Goal: Navigation & Orientation: Find specific page/section

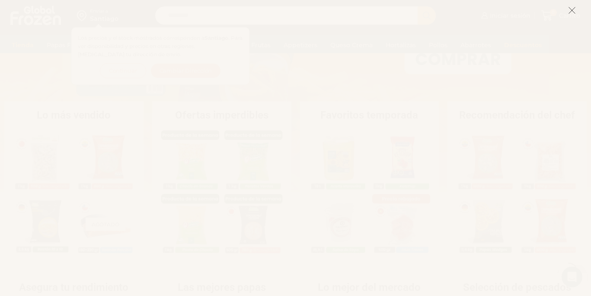
scroll to position [139, 0]
click at [572, 10] on line at bounding box center [572, 10] width 6 height 6
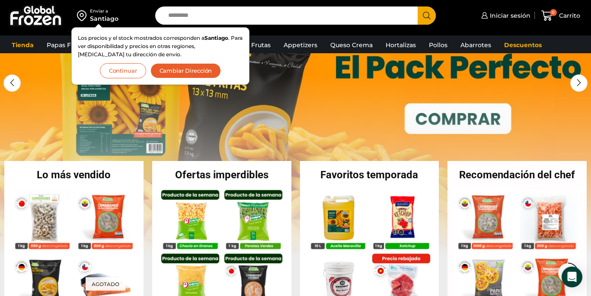
scroll to position [0, 0]
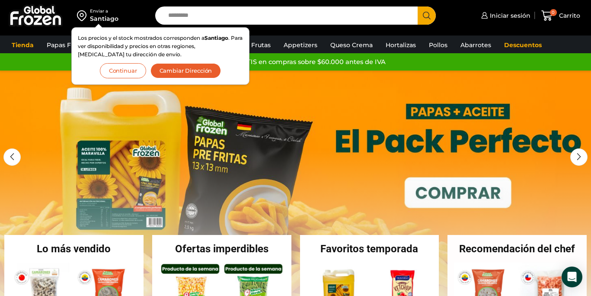
click at [119, 72] on button "Continuar" at bounding box center [123, 70] width 46 height 15
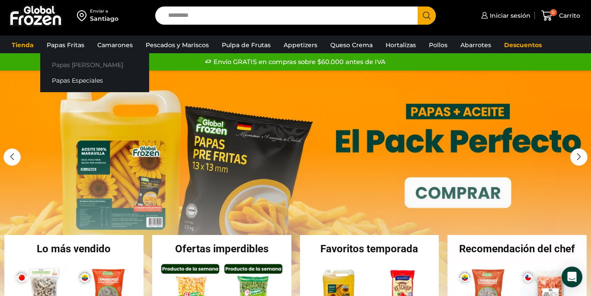
click at [73, 64] on link "Papas [PERSON_NAME]" at bounding box center [94, 65] width 109 height 16
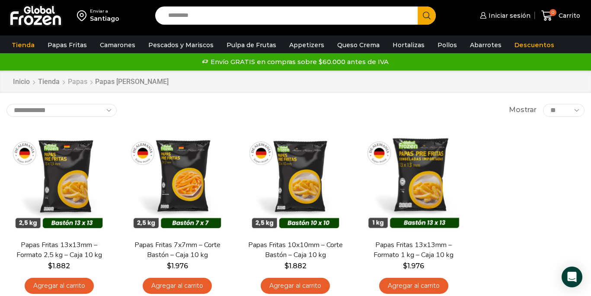
click at [73, 82] on link "Papas" at bounding box center [77, 82] width 20 height 10
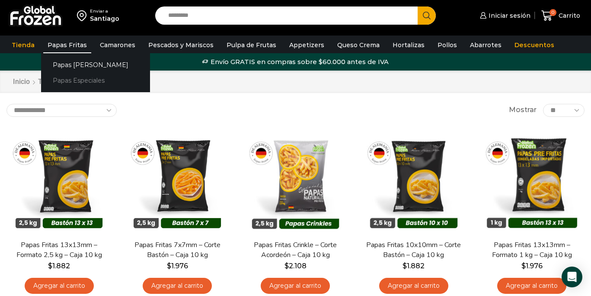
click at [79, 82] on link "Papas Especiales" at bounding box center [95, 81] width 109 height 16
